Goal: Find specific page/section

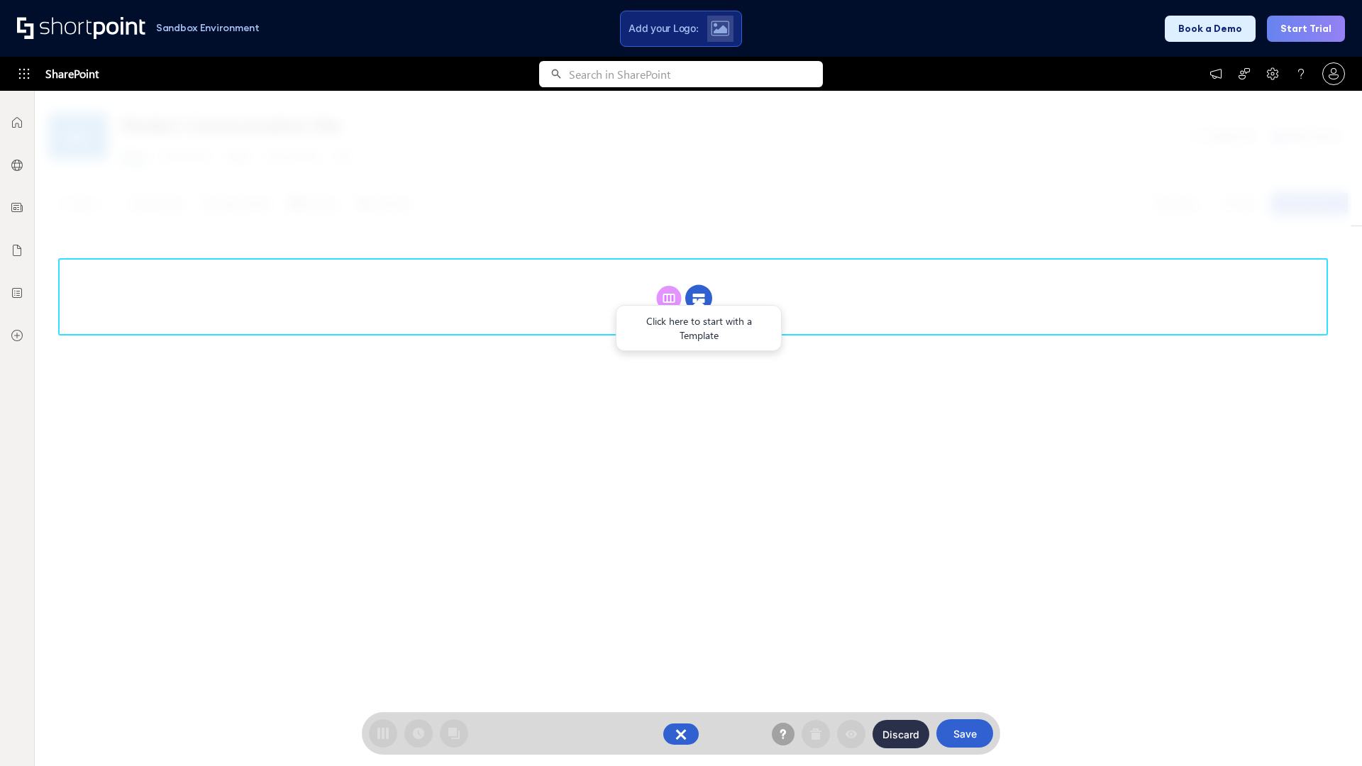
click at [699, 298] on circle at bounding box center [698, 298] width 27 height 27
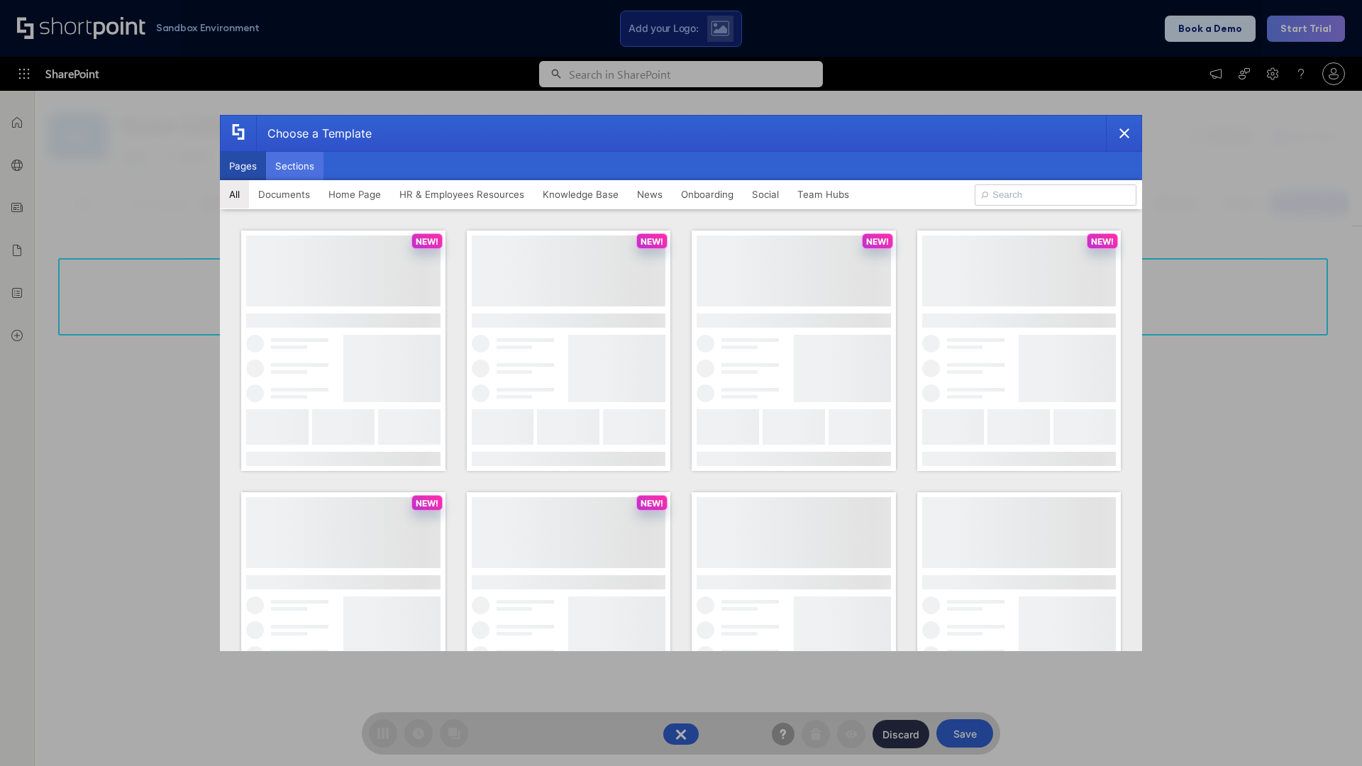
click at [294, 166] on button "Sections" at bounding box center [294, 166] width 57 height 28
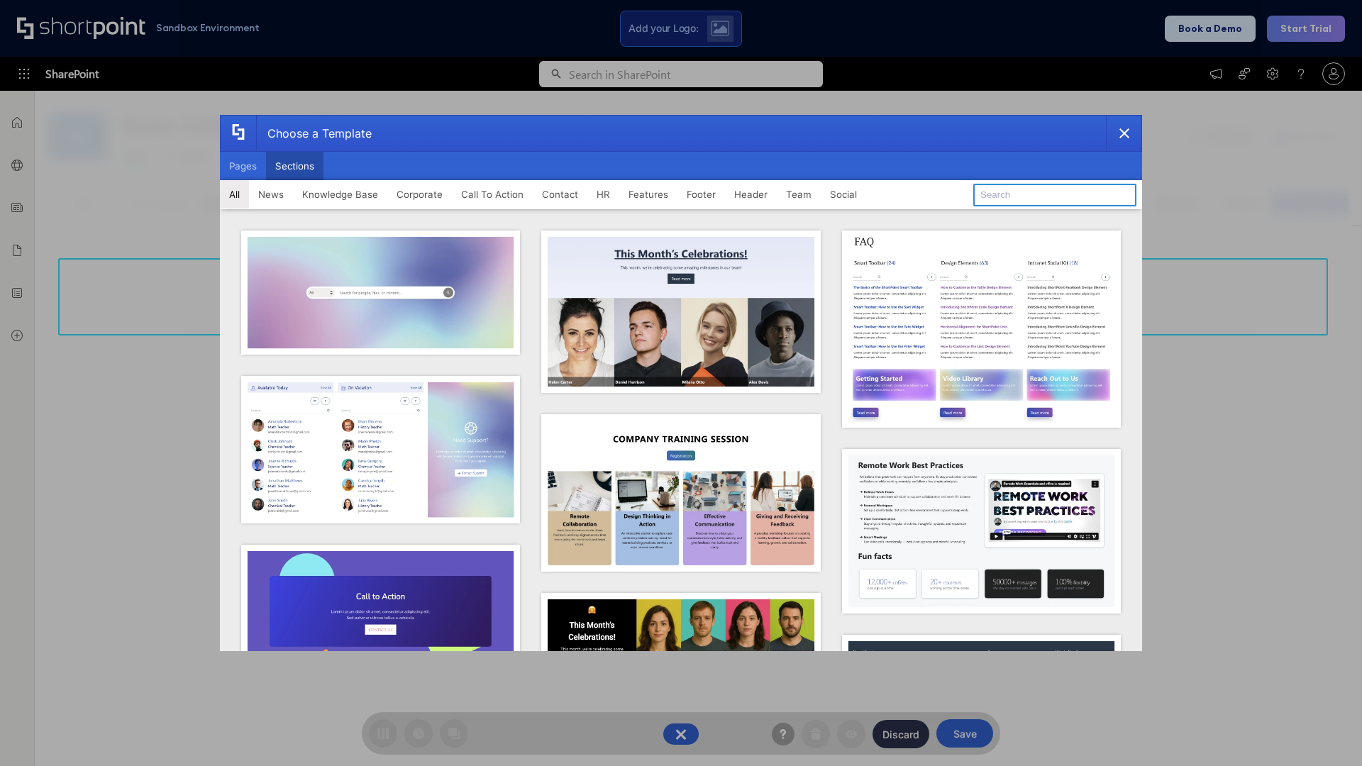
type input "FAQ 1"
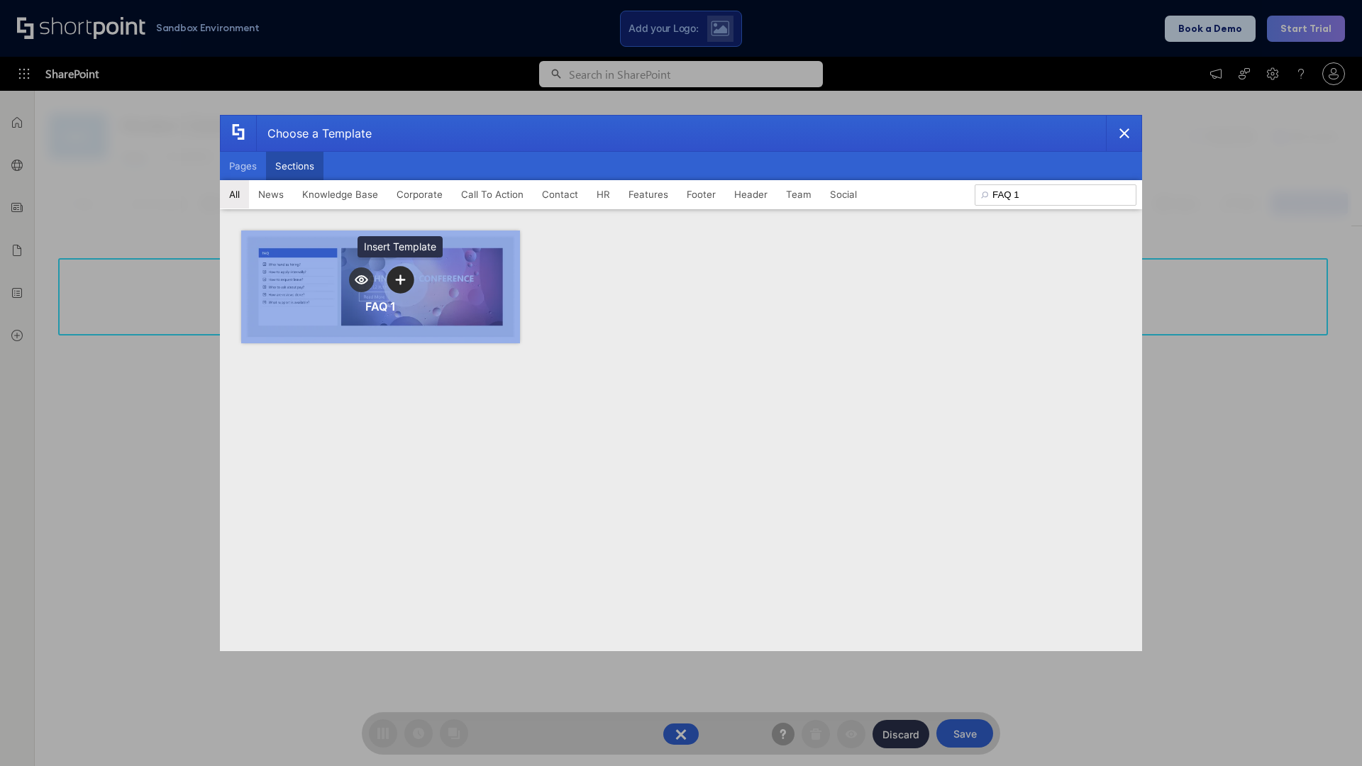
click at [400, 280] on icon "template selector" at bounding box center [400, 280] width 10 height 10
